Goal: Navigation & Orientation: Find specific page/section

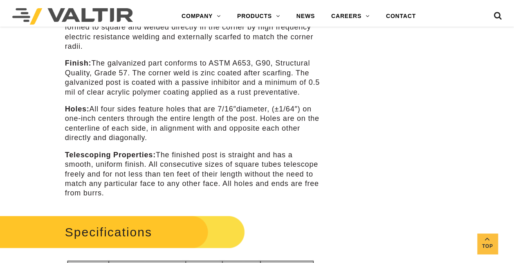
scroll to position [491, 0]
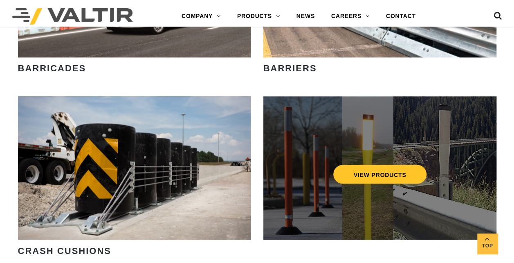
scroll to position [654, 0]
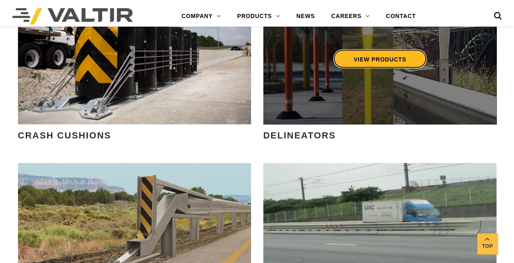
click at [404, 60] on link "VIEW PRODUCTS" at bounding box center [380, 58] width 94 height 19
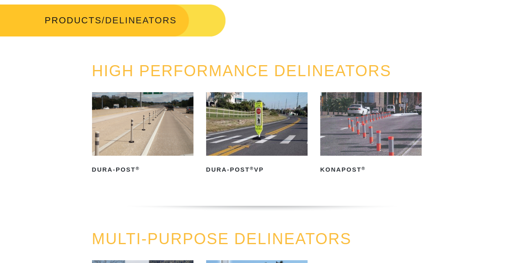
scroll to position [41, 0]
